Goal: Register for event/course

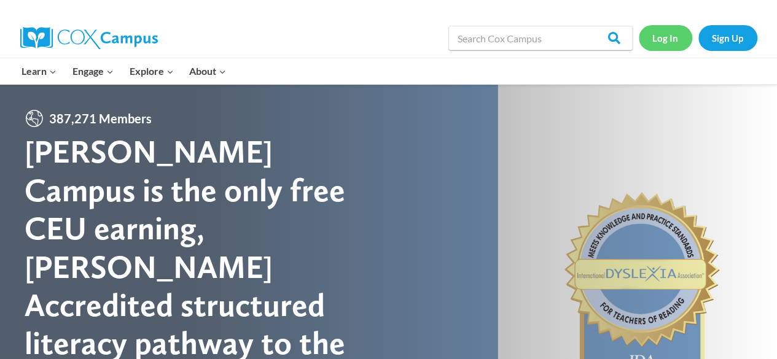
click at [658, 33] on link "Log In" at bounding box center [665, 37] width 53 height 25
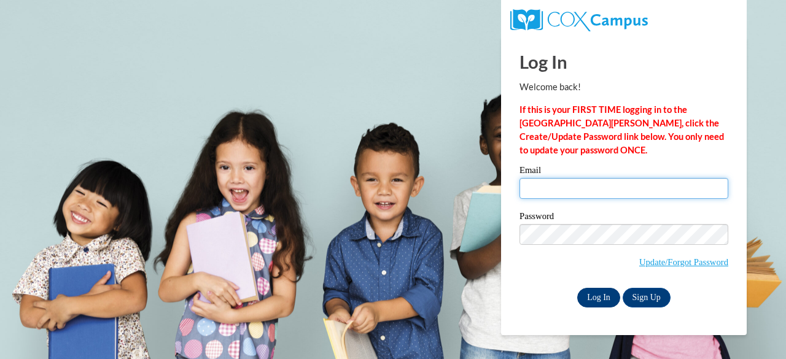
type input "awoods9118@gmail.com"
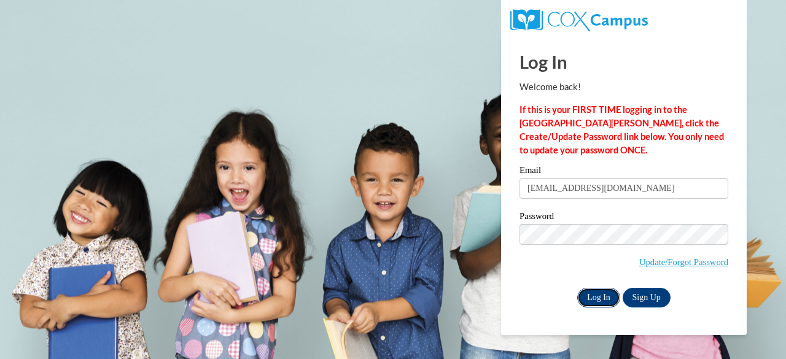
click at [593, 299] on input "Log In" at bounding box center [598, 298] width 43 height 20
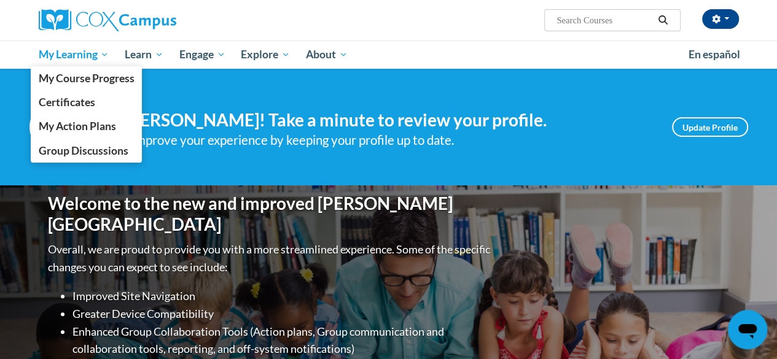
click at [96, 49] on span "My Learning" at bounding box center [73, 54] width 71 height 15
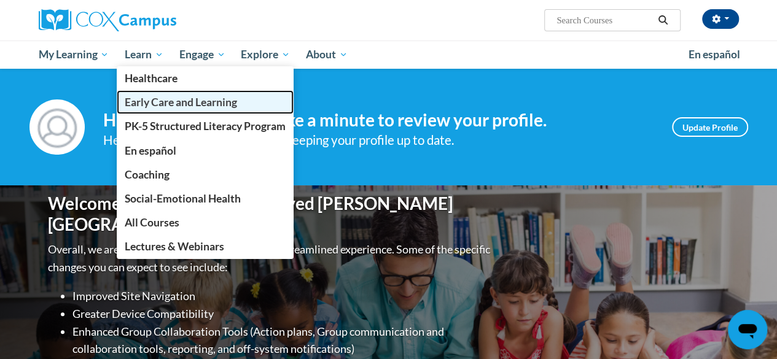
click at [173, 99] on span "Early Care and Learning" at bounding box center [181, 102] width 112 height 13
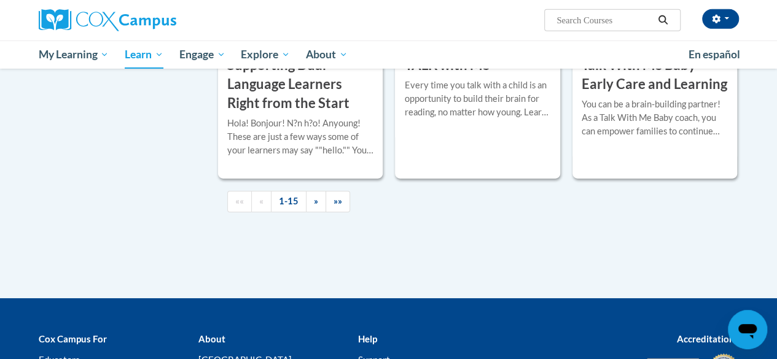
scroll to position [1965, 0]
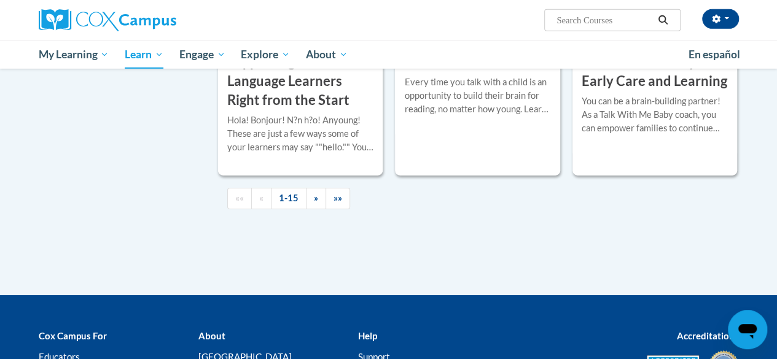
click at [589, 18] on input "Search..." at bounding box center [604, 20] width 98 height 15
type input "v"
type input "course 2"
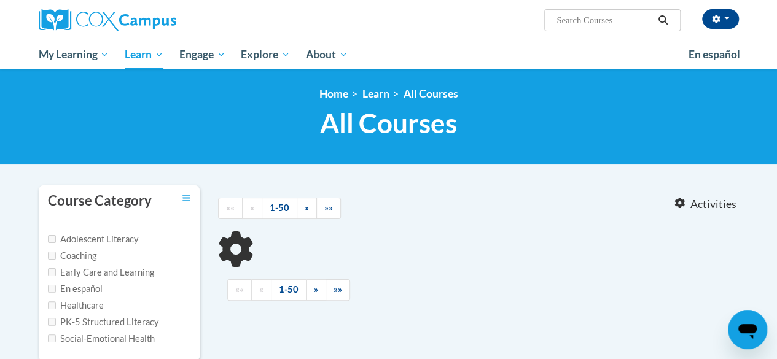
type input "course 2"
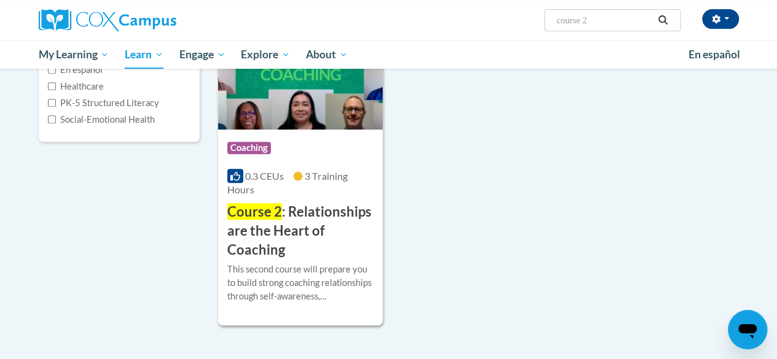
scroll to position [226, 0]
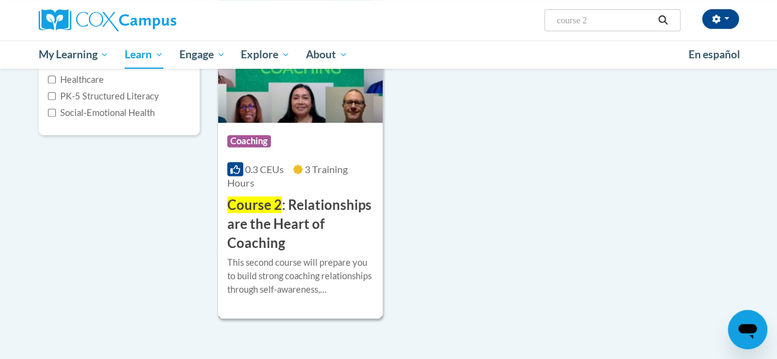
click at [362, 110] on img at bounding box center [300, 60] width 165 height 125
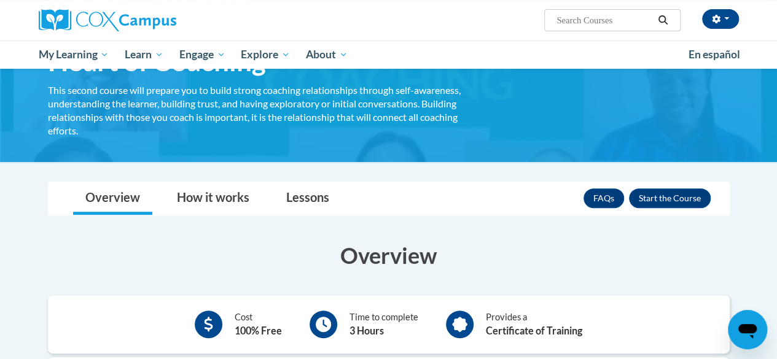
scroll to position [112, 0]
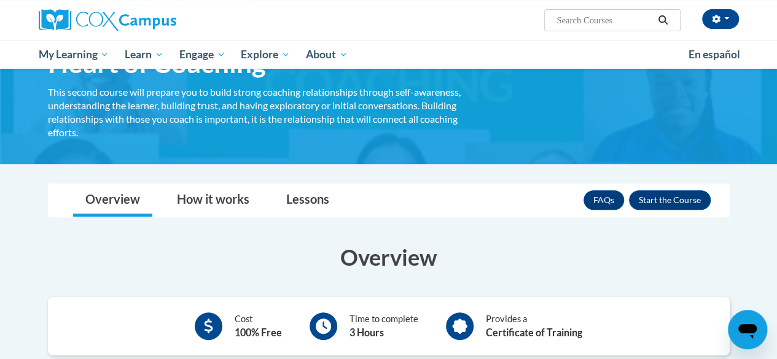
drag, startPoint x: 781, startPoint y: 69, endPoint x: 758, endPoint y: 99, distance: 37.2
click at [758, 99] on html "Alexandra Woods (America/Chicago UTC-05:00) My Profile Inbox My Transcripts Log…" at bounding box center [388, 67] width 777 height 359
click at [682, 198] on button "Enroll" at bounding box center [670, 200] width 82 height 20
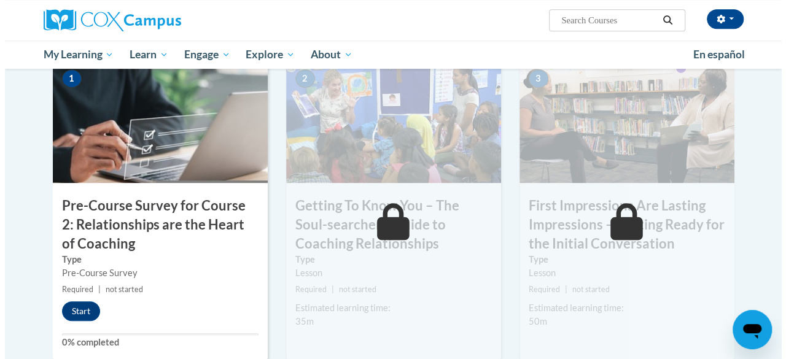
scroll to position [305, 0]
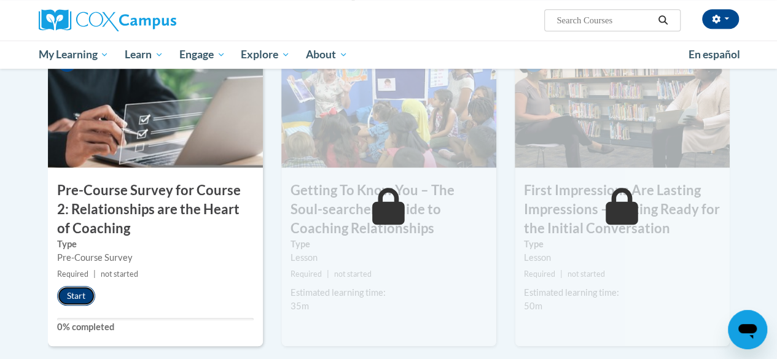
click at [77, 291] on button "Start" at bounding box center [76, 296] width 38 height 20
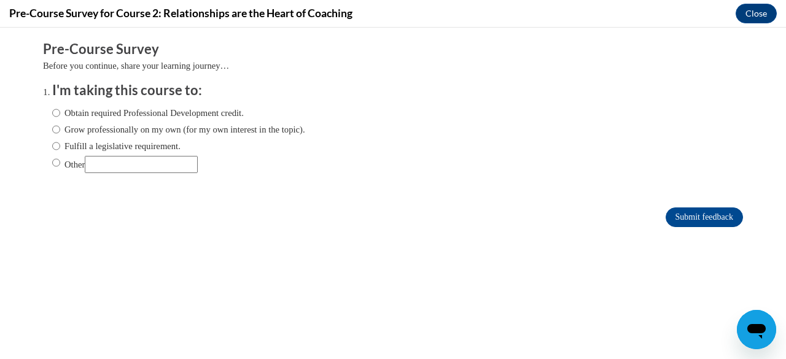
scroll to position [0, 0]
click at [52, 118] on input "Obtain required Professional Development credit." at bounding box center [56, 113] width 8 height 14
radio input "true"
click at [678, 209] on input "Submit feedback" at bounding box center [704, 218] width 77 height 20
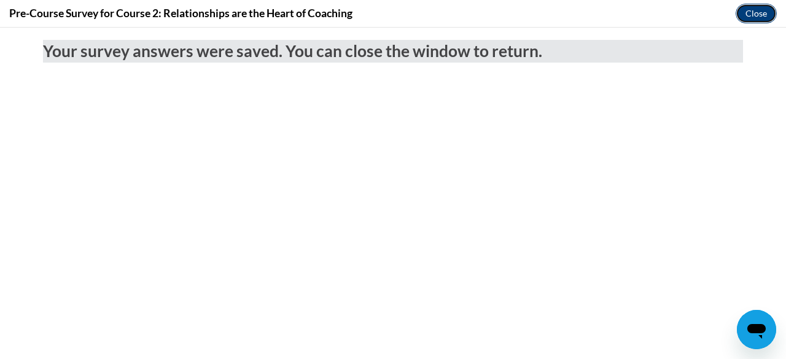
click at [755, 15] on button "Close" at bounding box center [756, 14] width 41 height 20
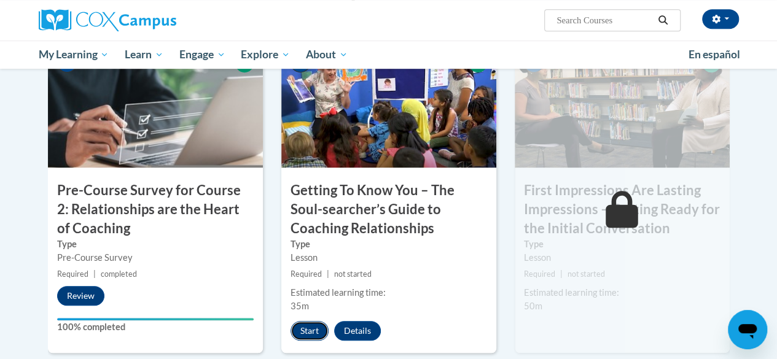
click at [309, 327] on button "Start" at bounding box center [309, 331] width 38 height 20
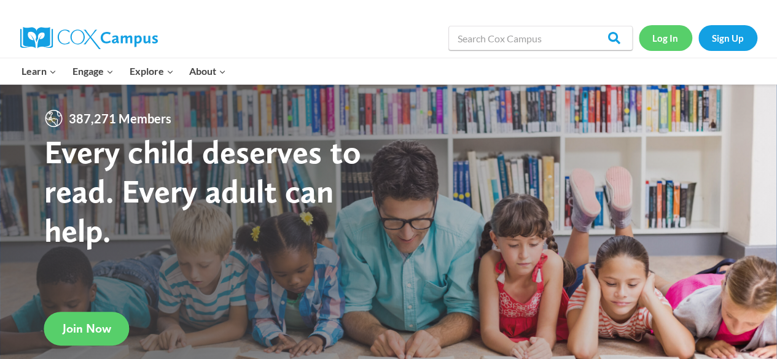
click at [661, 35] on link "Log In" at bounding box center [665, 37] width 53 height 25
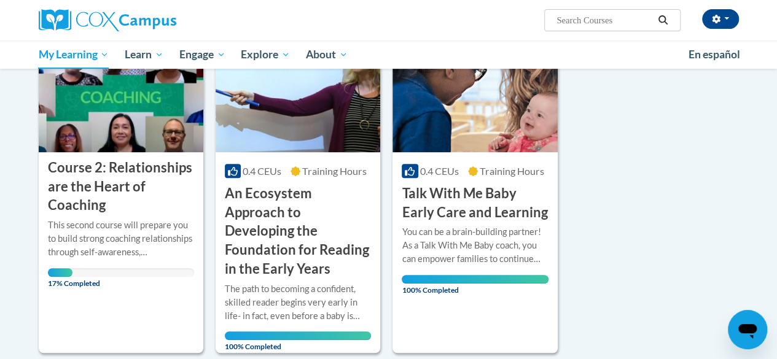
scroll to position [247, 0]
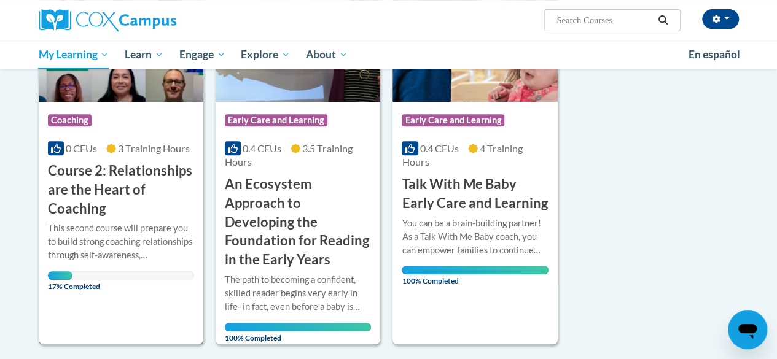
click at [140, 131] on div "Course Category: Coaching" at bounding box center [121, 122] width 146 height 28
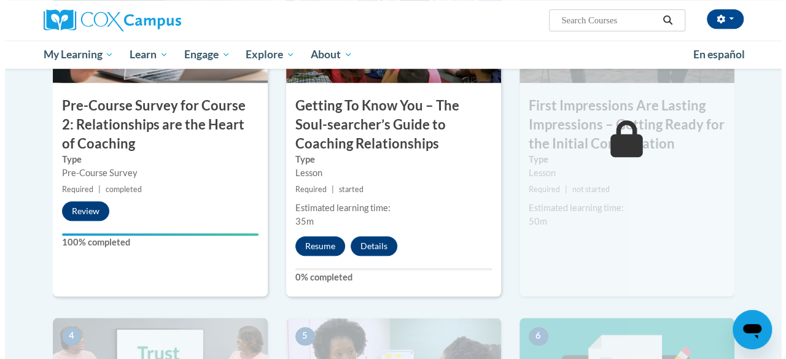
scroll to position [397, 0]
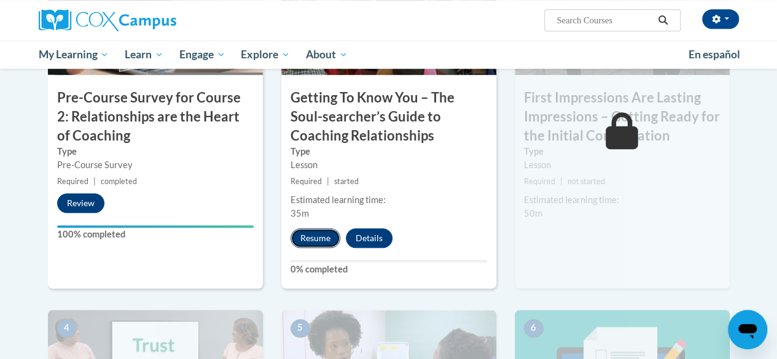
click at [325, 236] on button "Resume" at bounding box center [315, 238] width 50 height 20
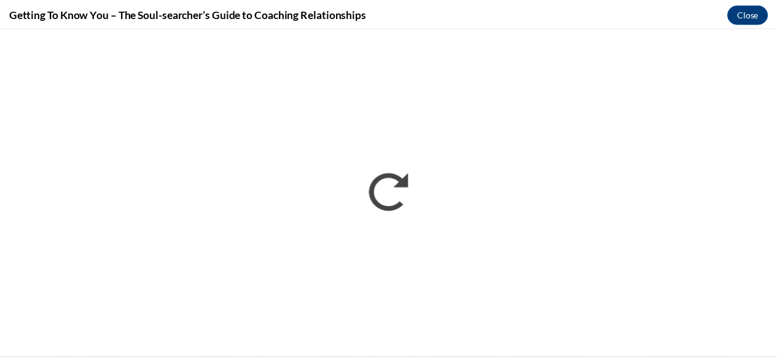
scroll to position [0, 0]
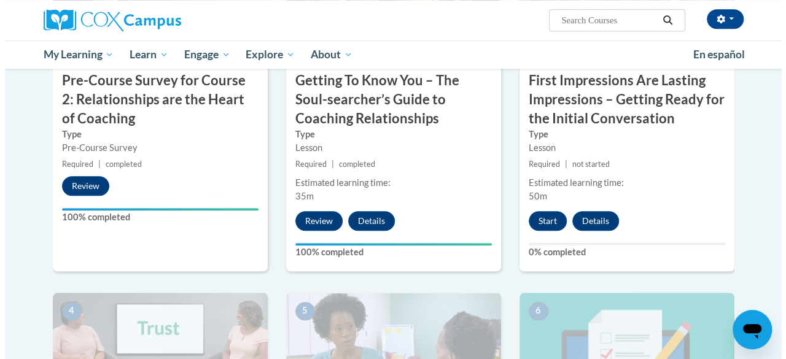
scroll to position [397, 0]
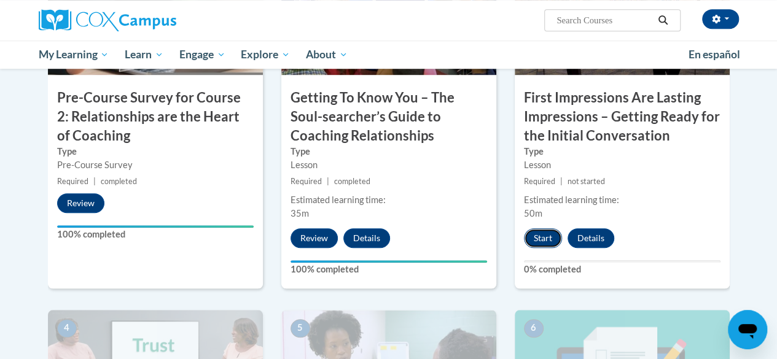
click at [545, 239] on button "Start" at bounding box center [543, 238] width 38 height 20
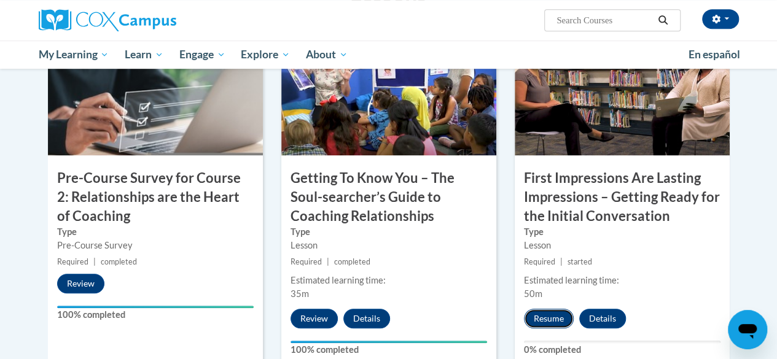
click at [551, 324] on button "Resume" at bounding box center [549, 319] width 50 height 20
